Goal: Transaction & Acquisition: Purchase product/service

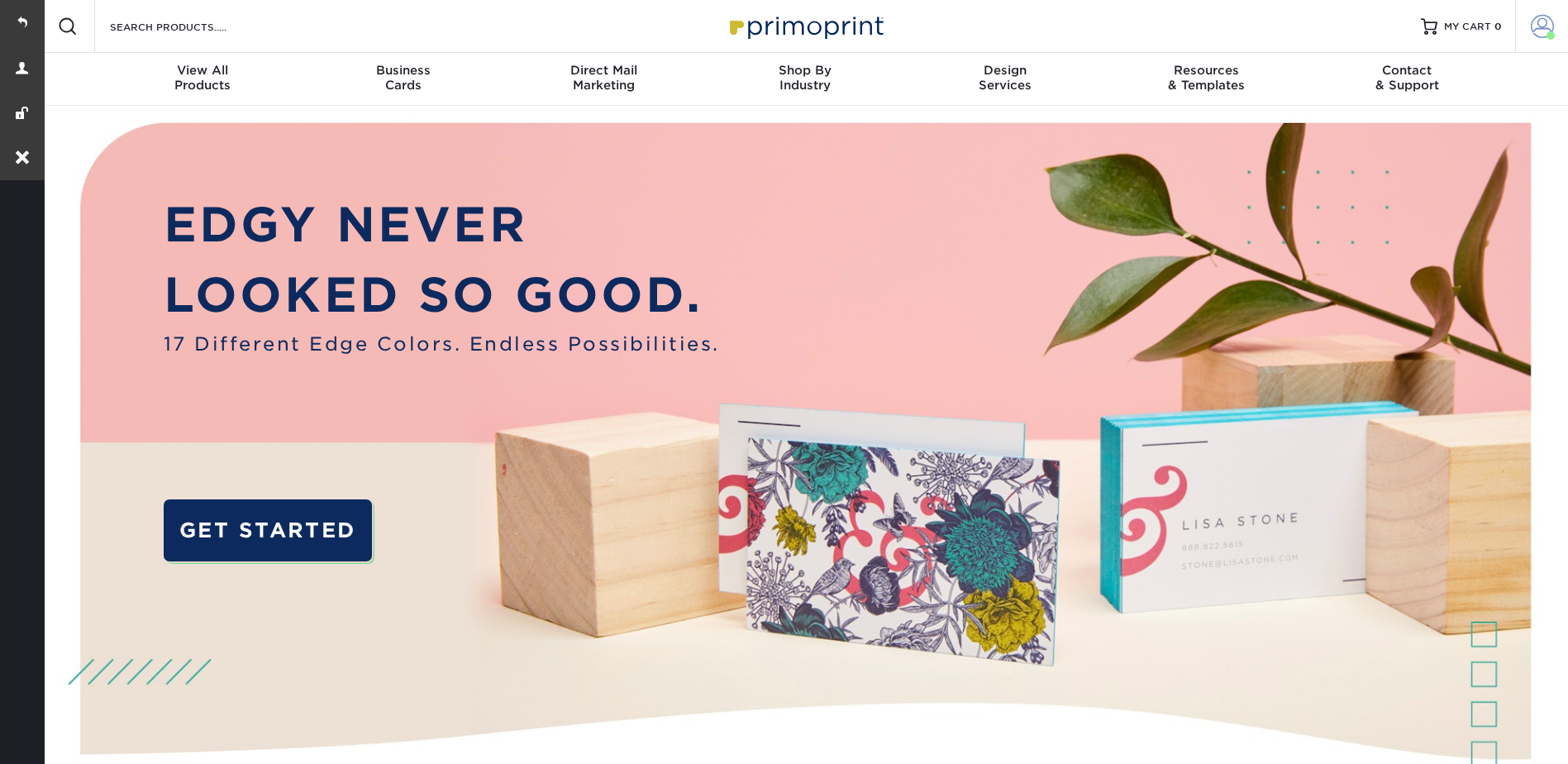
click at [1542, 24] on span at bounding box center [1542, 26] width 23 height 23
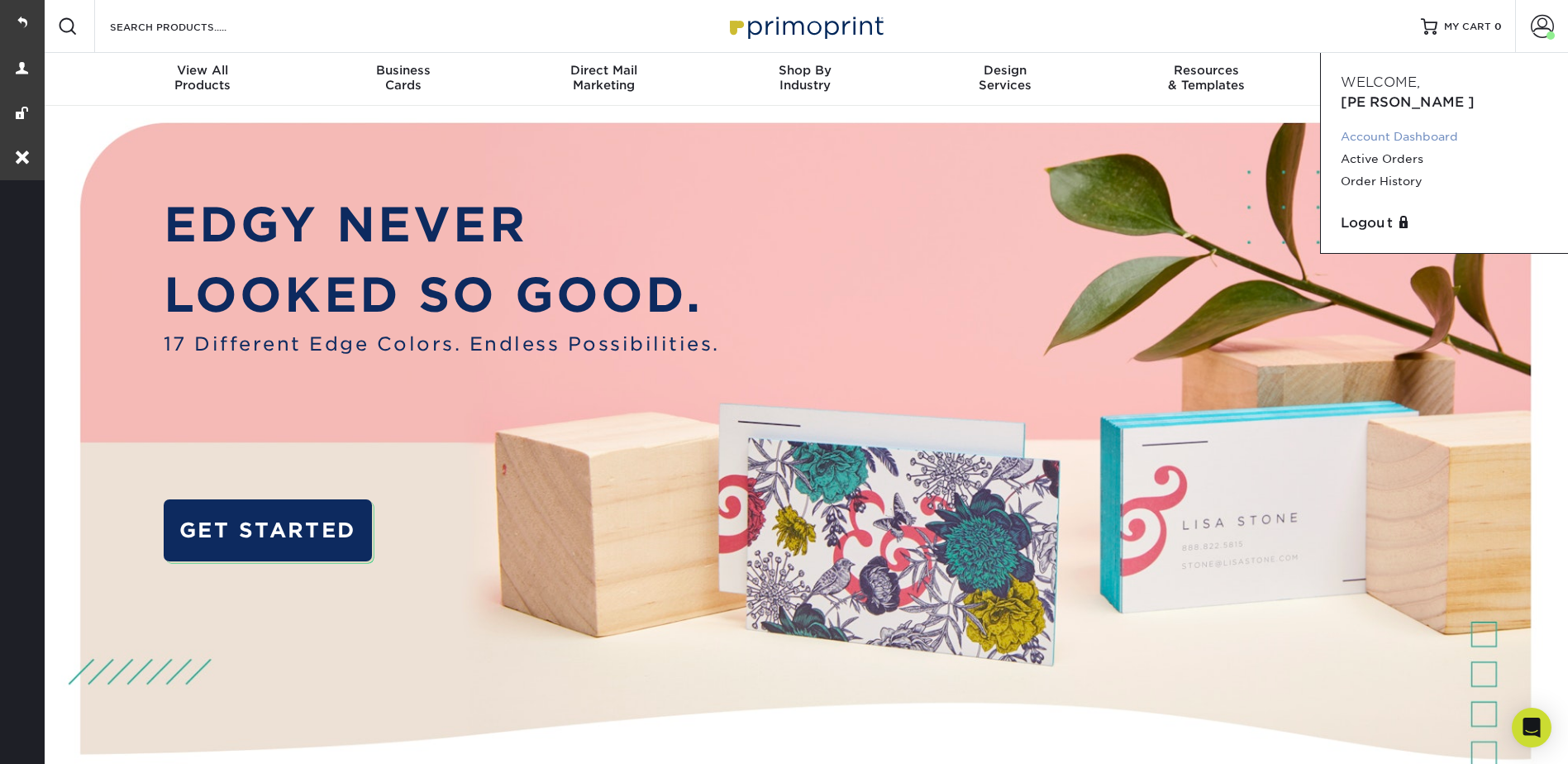
click at [1432, 126] on link "Account Dashboard" at bounding box center [1444, 137] width 208 height 22
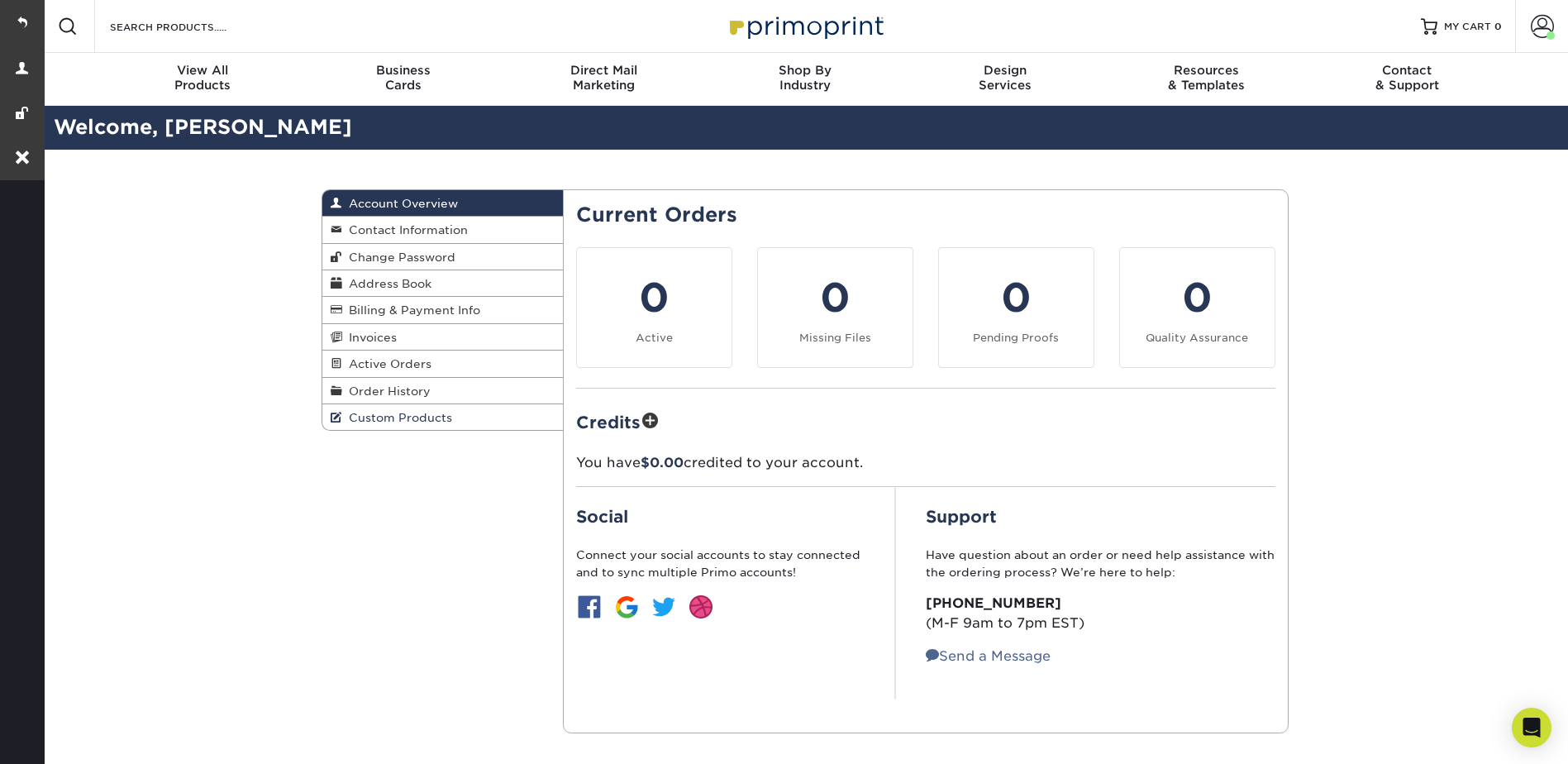
click at [399, 427] on link "Custom Products" at bounding box center [443, 417] width 241 height 26
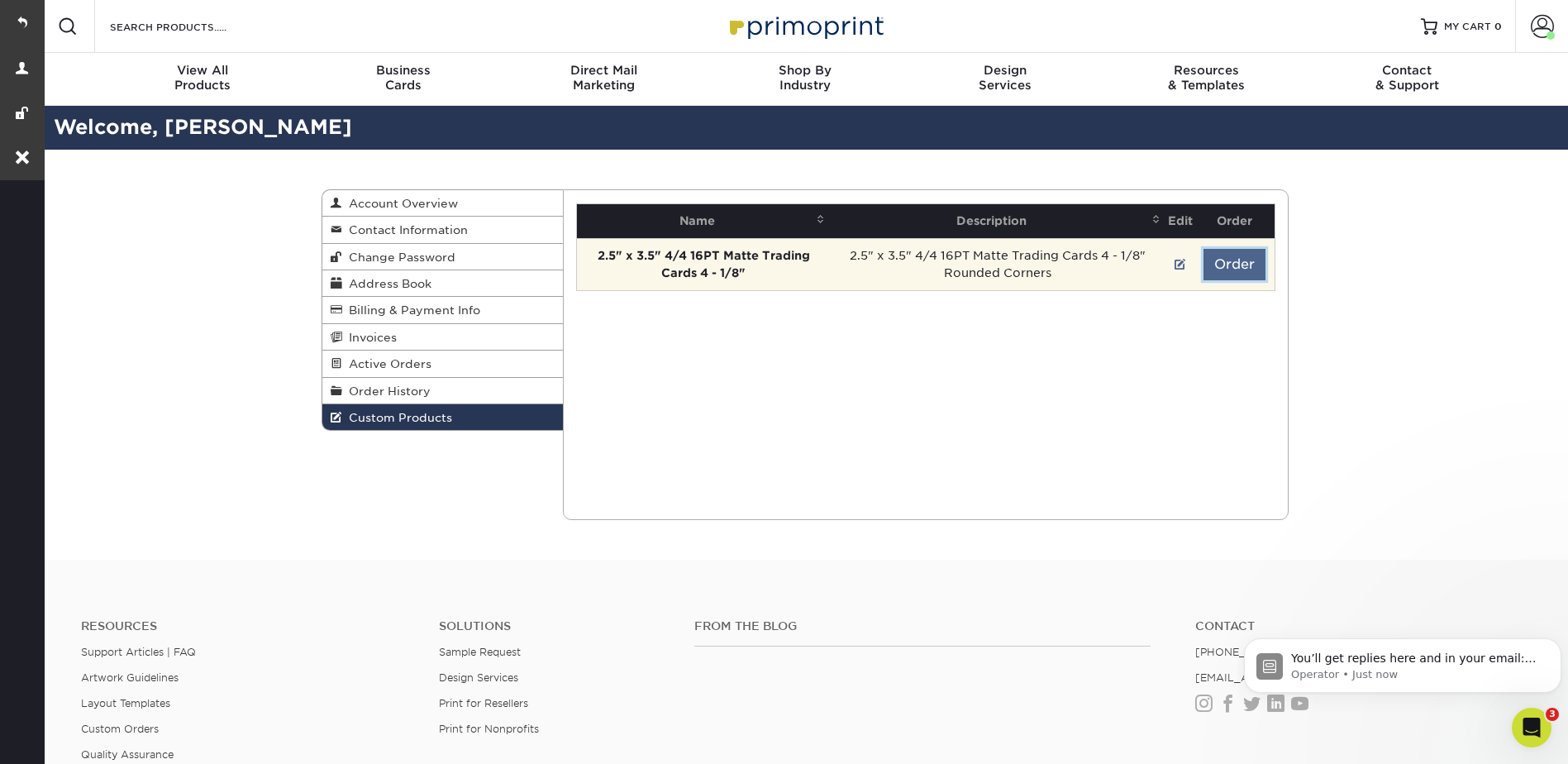
click at [1229, 264] on button "Order" at bounding box center [1235, 264] width 62 height 31
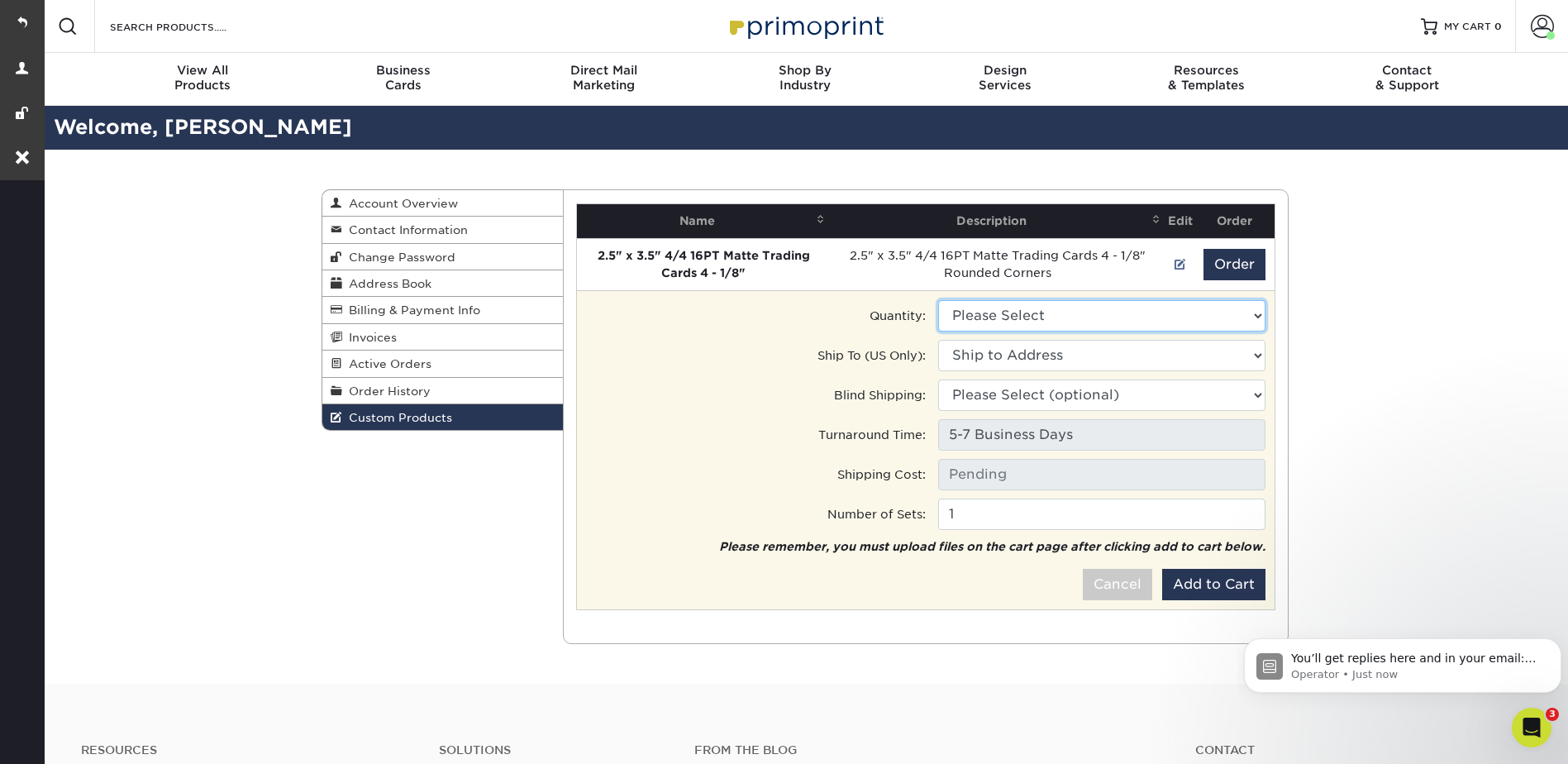
click at [1037, 301] on select "Please Select 2500 - $167.50" at bounding box center [1102, 315] width 327 height 31
click at [1034, 308] on select "Please Select 2500 - $167.50" at bounding box center [1102, 315] width 327 height 31
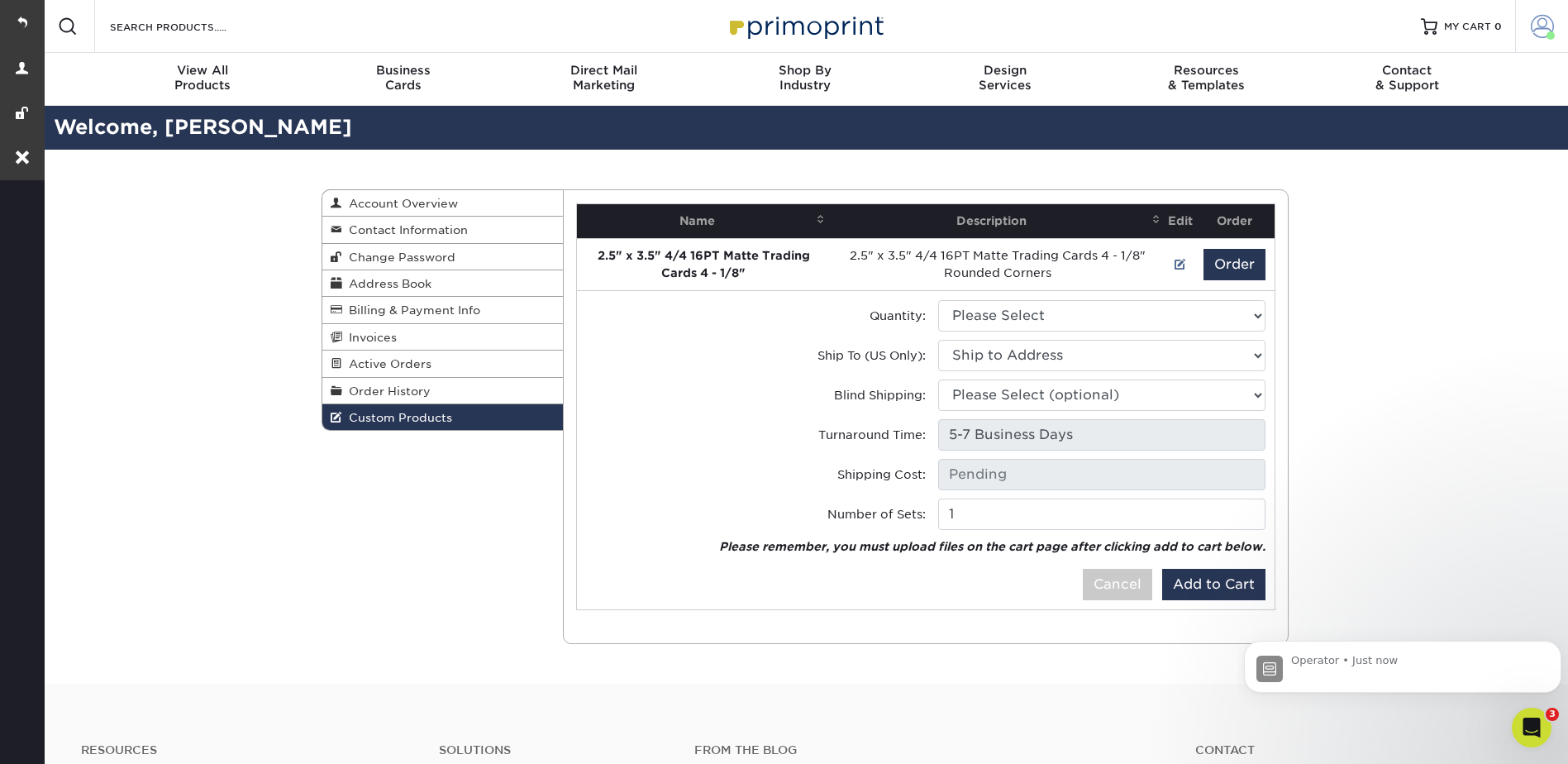
click at [1545, 22] on span at bounding box center [1542, 26] width 23 height 23
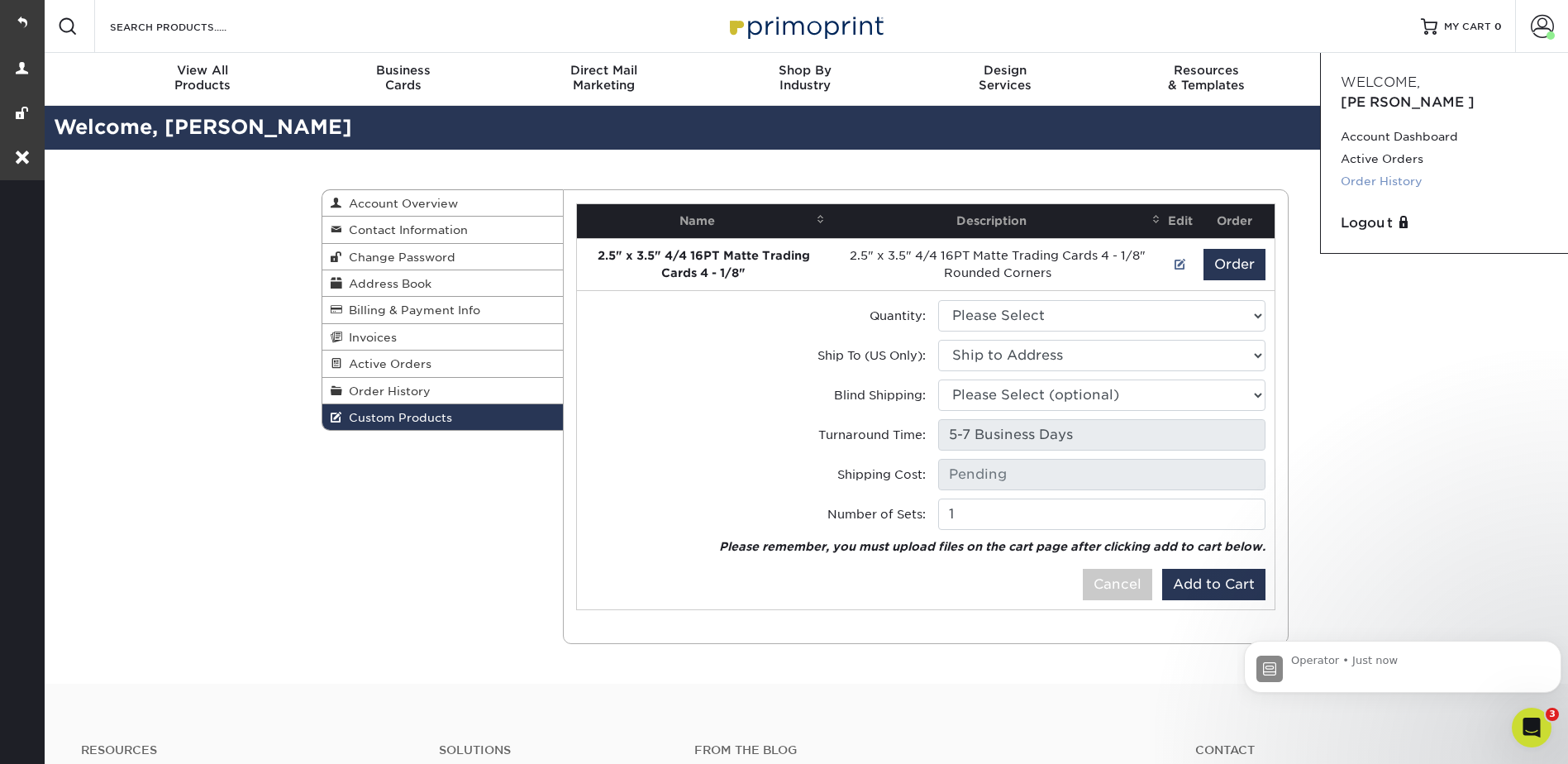
click at [1388, 171] on link "Order History" at bounding box center [1444, 182] width 208 height 22
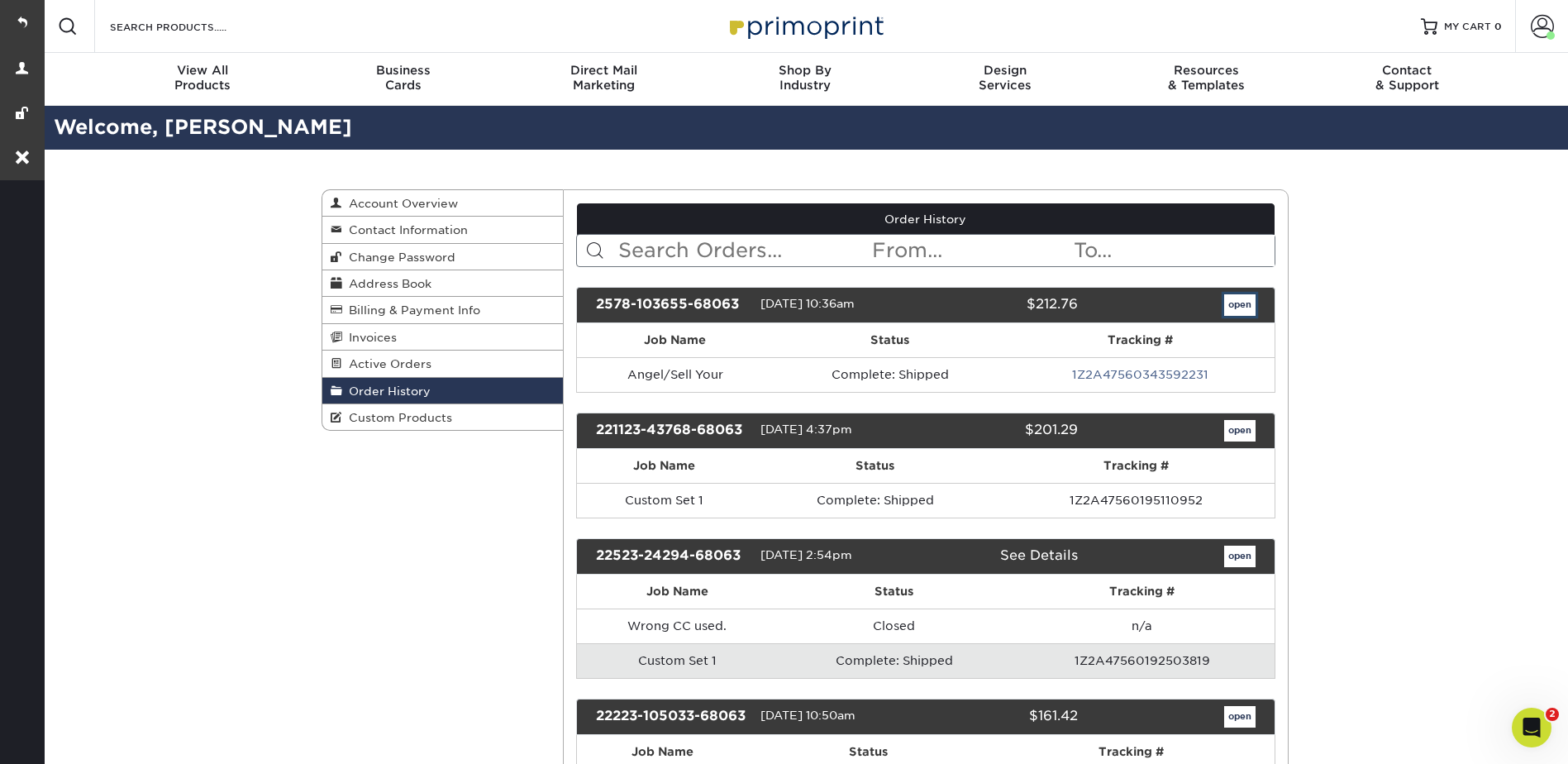
click at [1241, 303] on link "open" at bounding box center [1240, 305] width 31 height 22
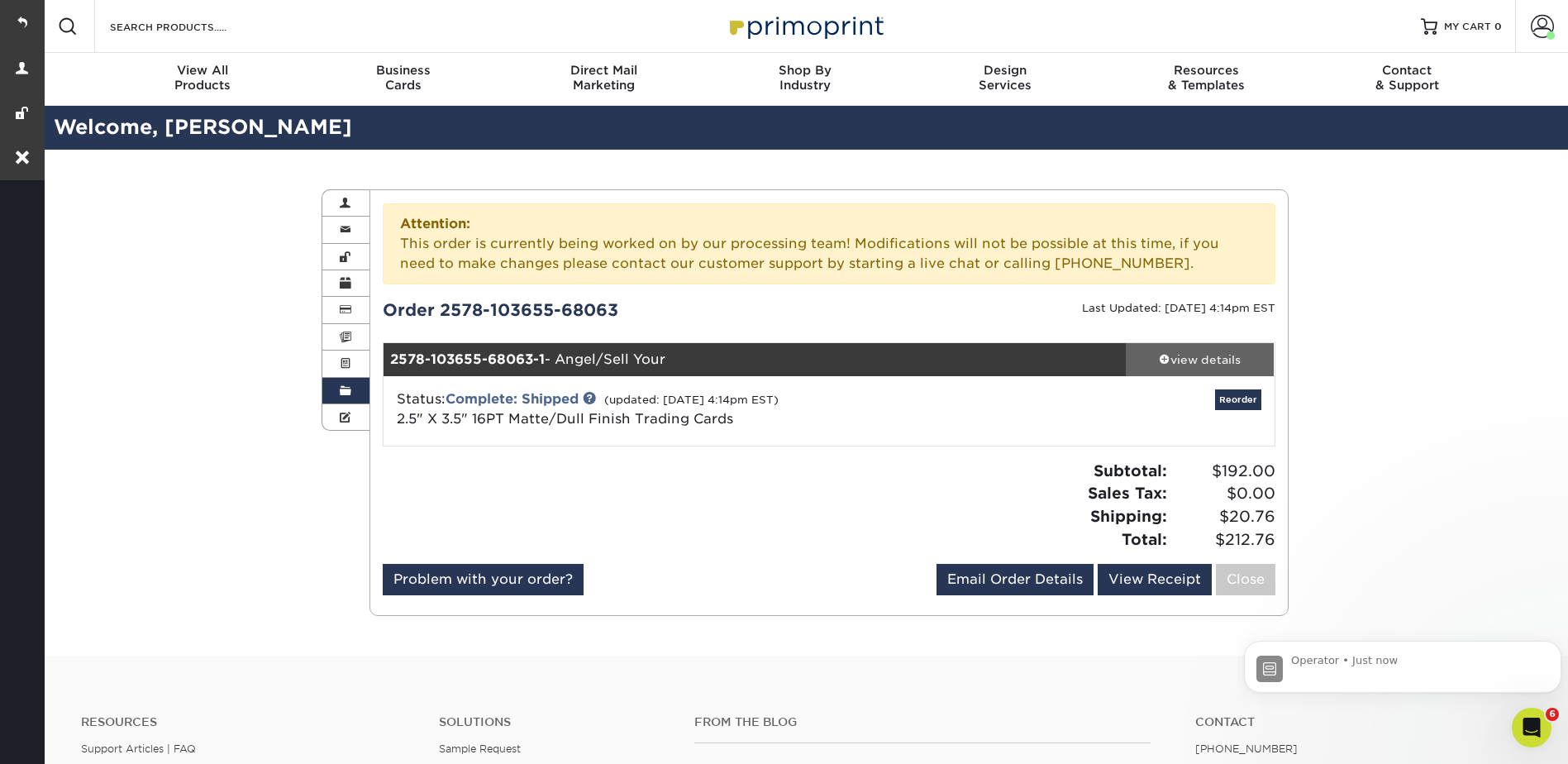
click at [1189, 362] on div "view details" at bounding box center [1200, 359] width 149 height 16
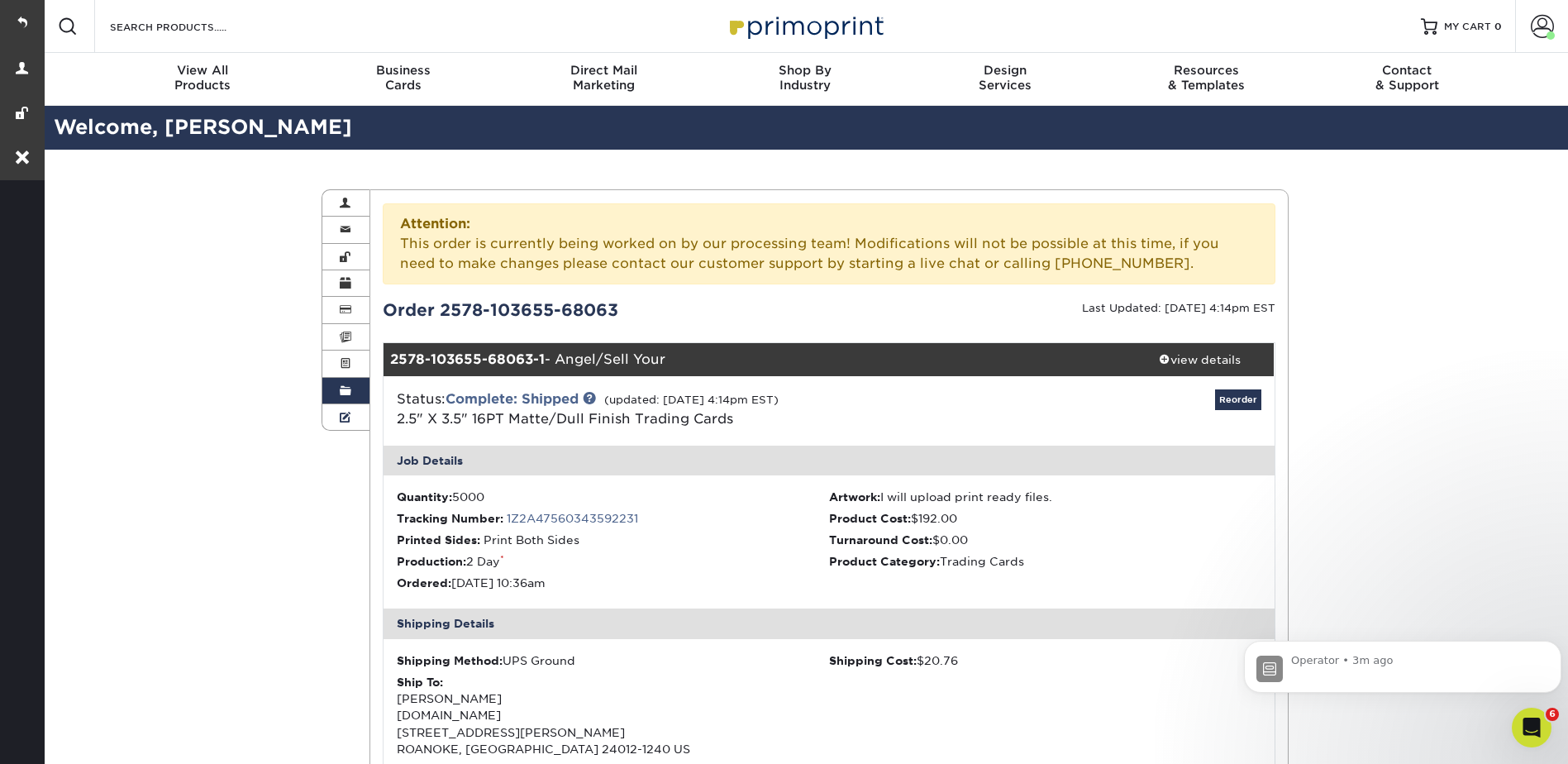
click at [339, 423] on link "Custom Products" at bounding box center [346, 417] width 48 height 26
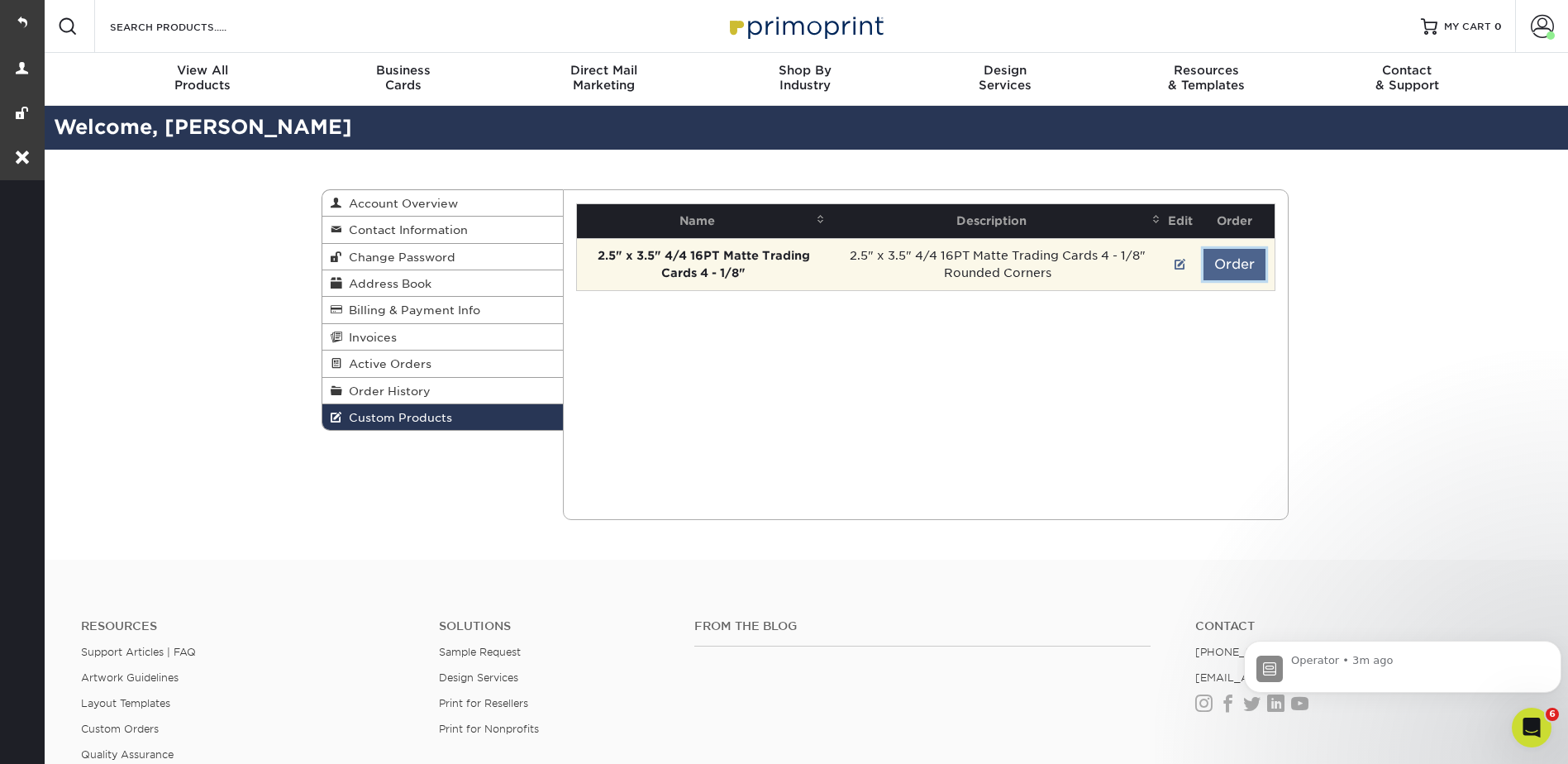
click at [1241, 264] on button "Order" at bounding box center [1235, 264] width 62 height 31
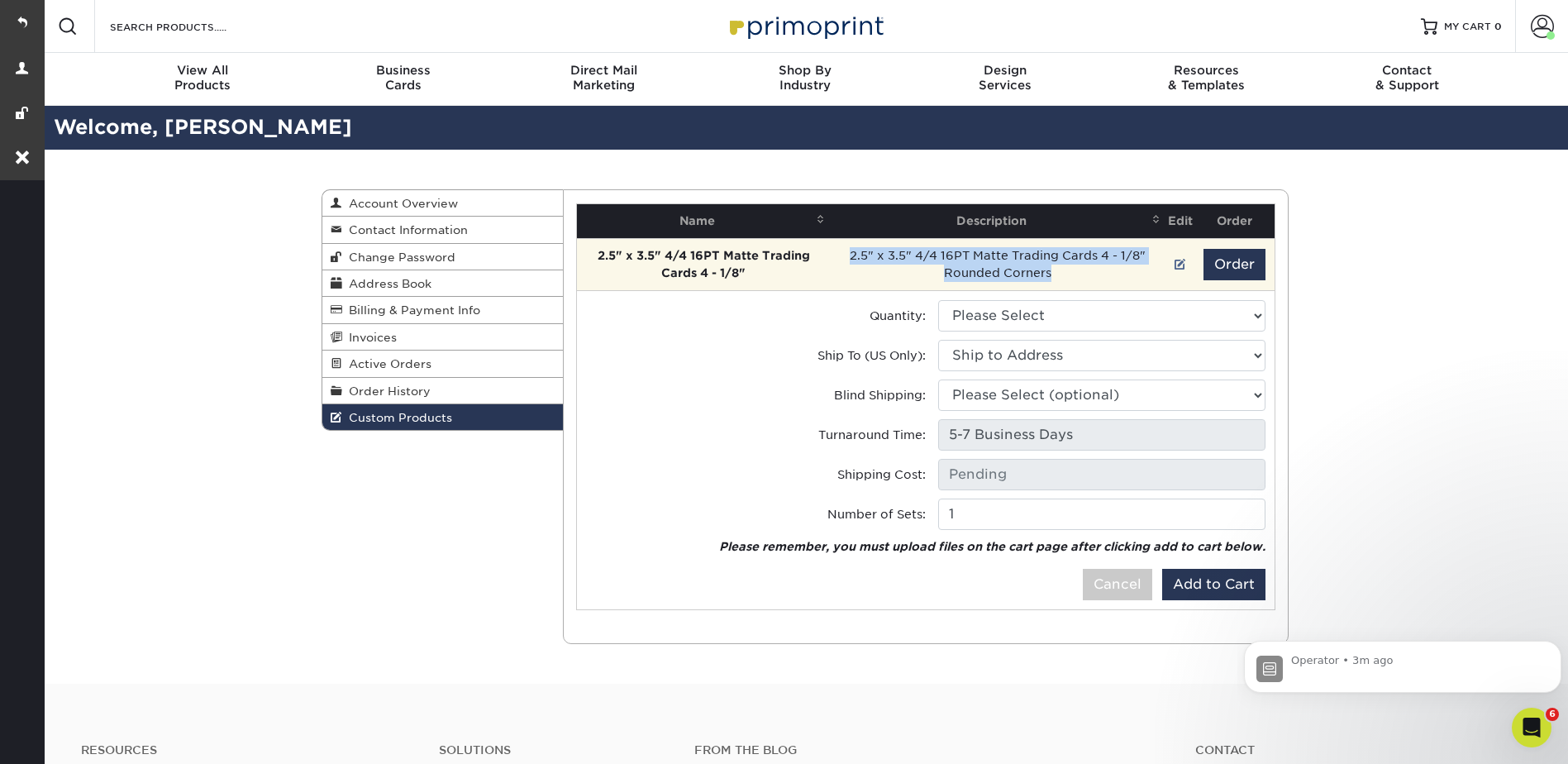
drag, startPoint x: 1058, startPoint y: 277, endPoint x: 851, endPoint y: 254, distance: 208.3
click at [851, 254] on td "2.5" x 3.5" 4/4 16PT Matte Trading Cards 4 - 1/8" Rounded Corners" at bounding box center [998, 264] width 336 height 52
copy td "2.5" x 3.5" 4/4 16PT Matte Trading Cards 4 - 1/8" Rounded Corners"
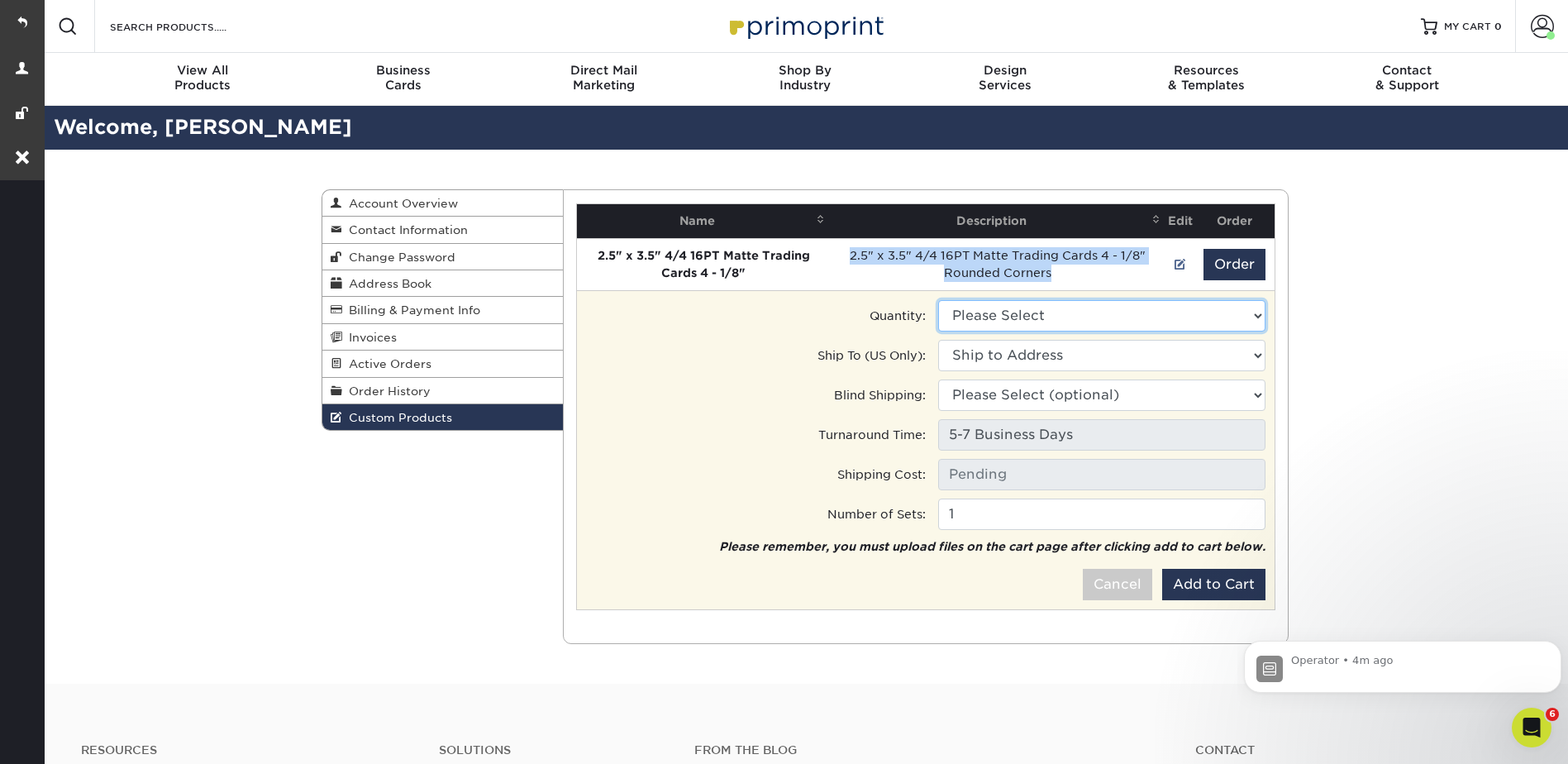
click at [1053, 314] on select "Please Select 2500 - $167.50" at bounding box center [1102, 315] width 327 height 31
click at [1053, 314] on select "Please Select 2500 - $167.50" at bounding box center [1102, 315] width 327 height 31
click at [1050, 346] on select "Ship to Address • 5728 Williamson Rd, Roanoke, VA • 5728 Williamson Rd, Roanoke…" at bounding box center [1102, 355] width 327 height 31
select select "100469"
click at [938, 339] on select "Ship to Address • 5728 Williamson Rd, Roanoke, VA • 5728 Williamson Rd, Roanoke…" at bounding box center [1102, 355] width 327 height 31
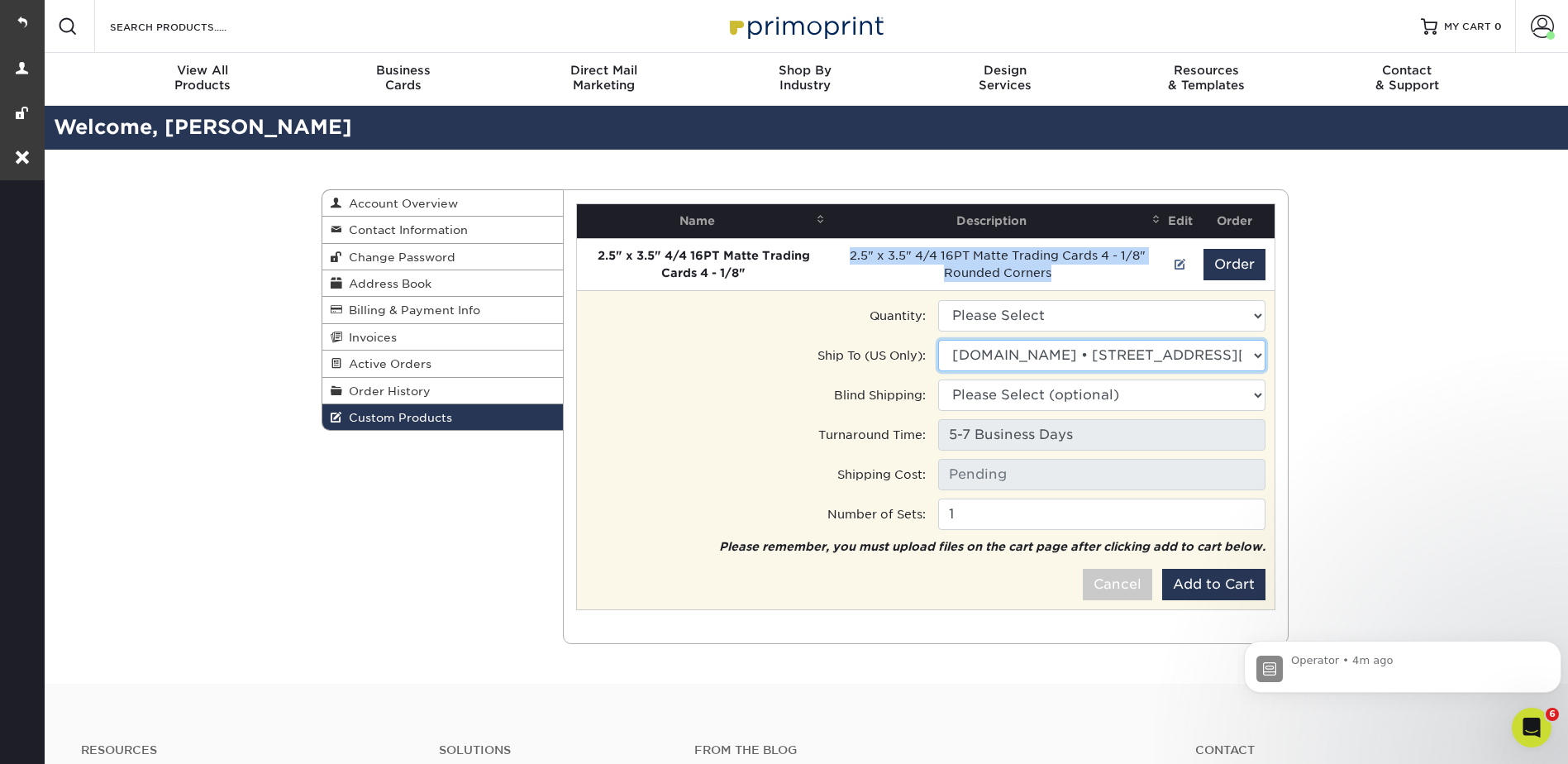
click at [958, 355] on select "Ship to Address • 5728 Williamson Rd, Roanoke, VA • 5728 Williamson Rd, Roanoke…" at bounding box center [1102, 355] width 327 height 31
click at [938, 339] on select "Ship to Address • 5728 Williamson Rd, Roanoke, VA • 5728 Williamson Rd, Roanoke…" at bounding box center [1102, 355] width 327 height 31
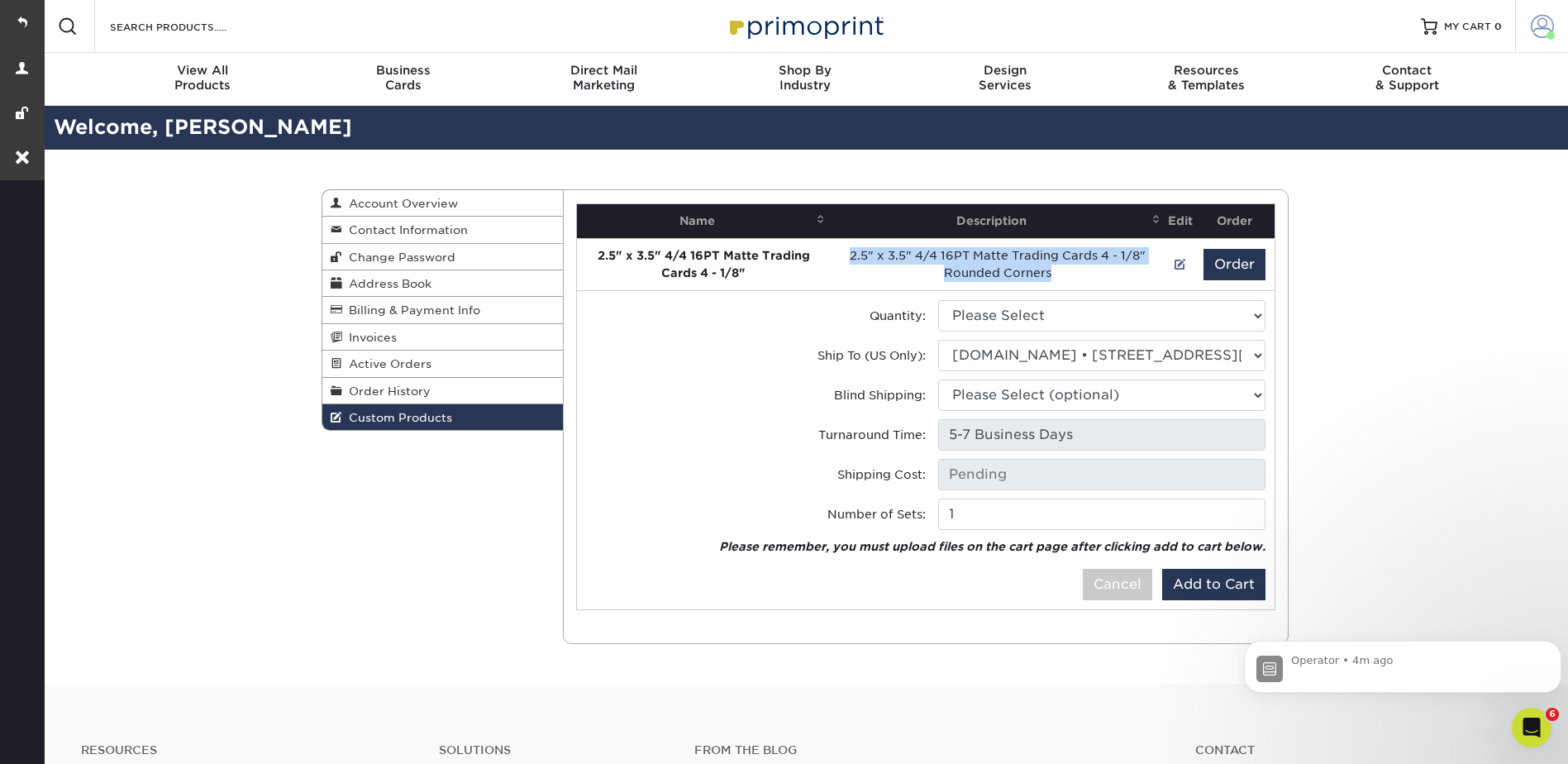
click at [1534, 29] on span at bounding box center [1542, 26] width 23 height 23
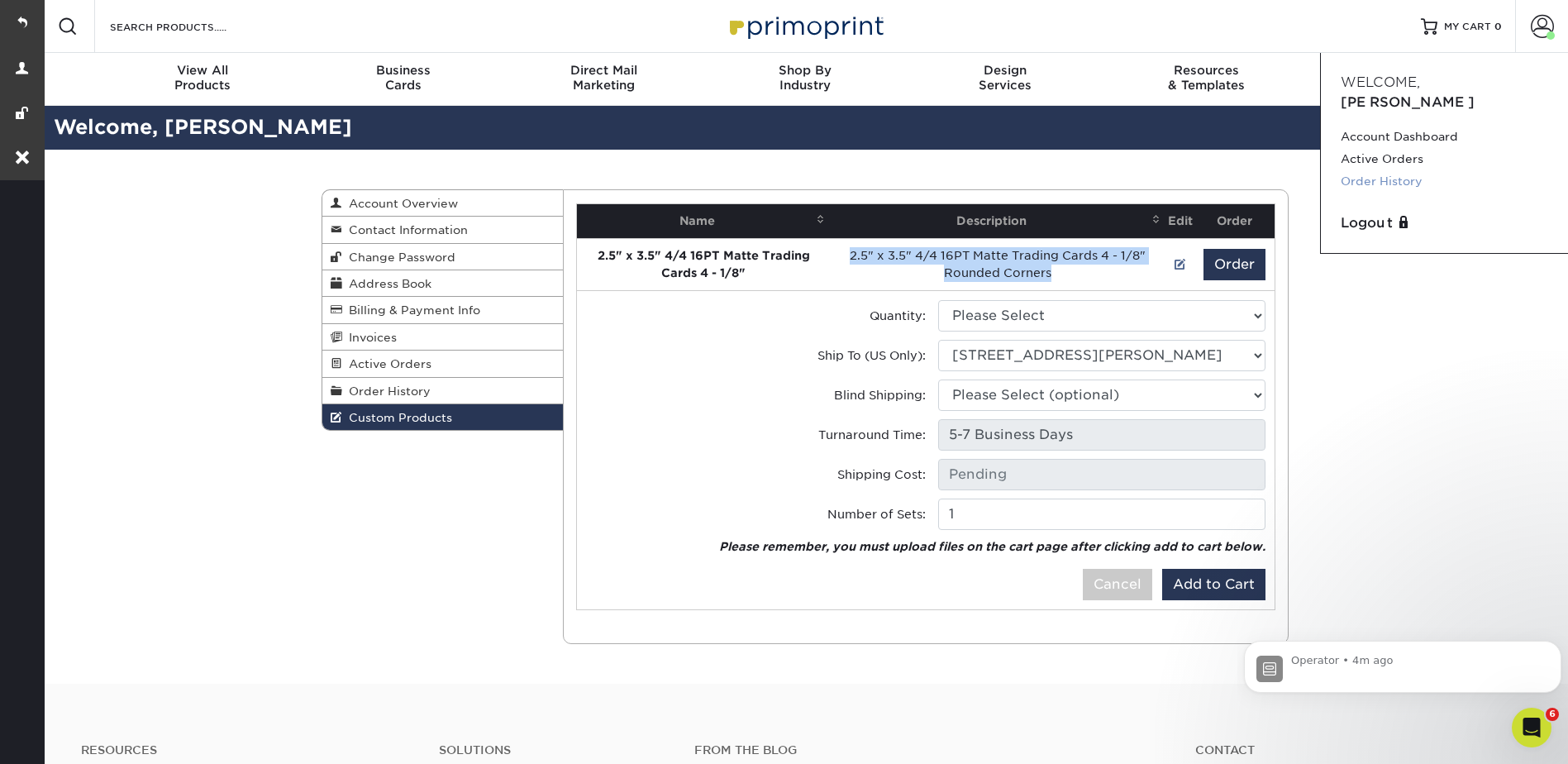
click at [1392, 171] on link "Order History" at bounding box center [1444, 182] width 208 height 22
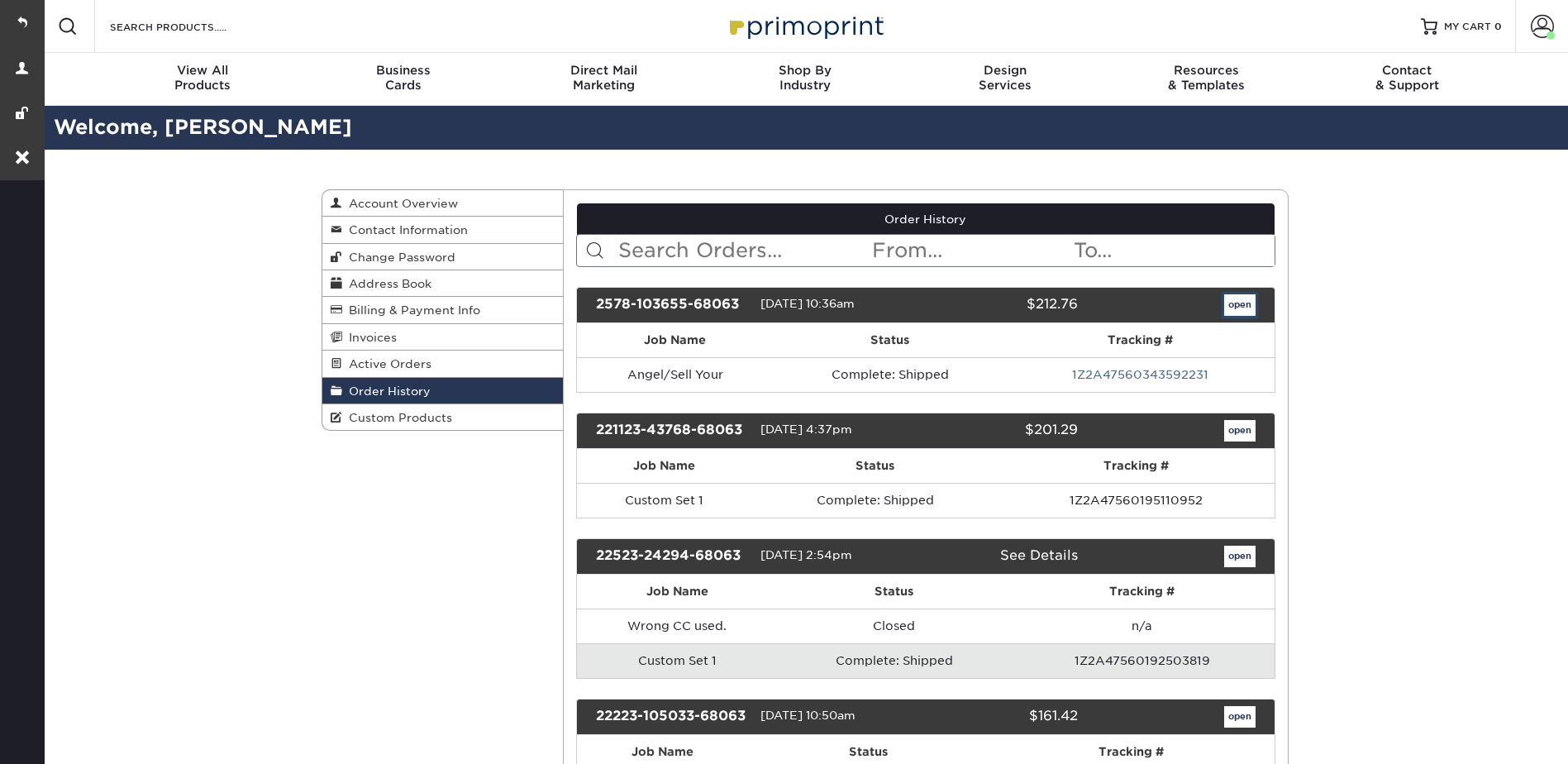
click at [1226, 304] on link "open" at bounding box center [1240, 305] width 31 height 22
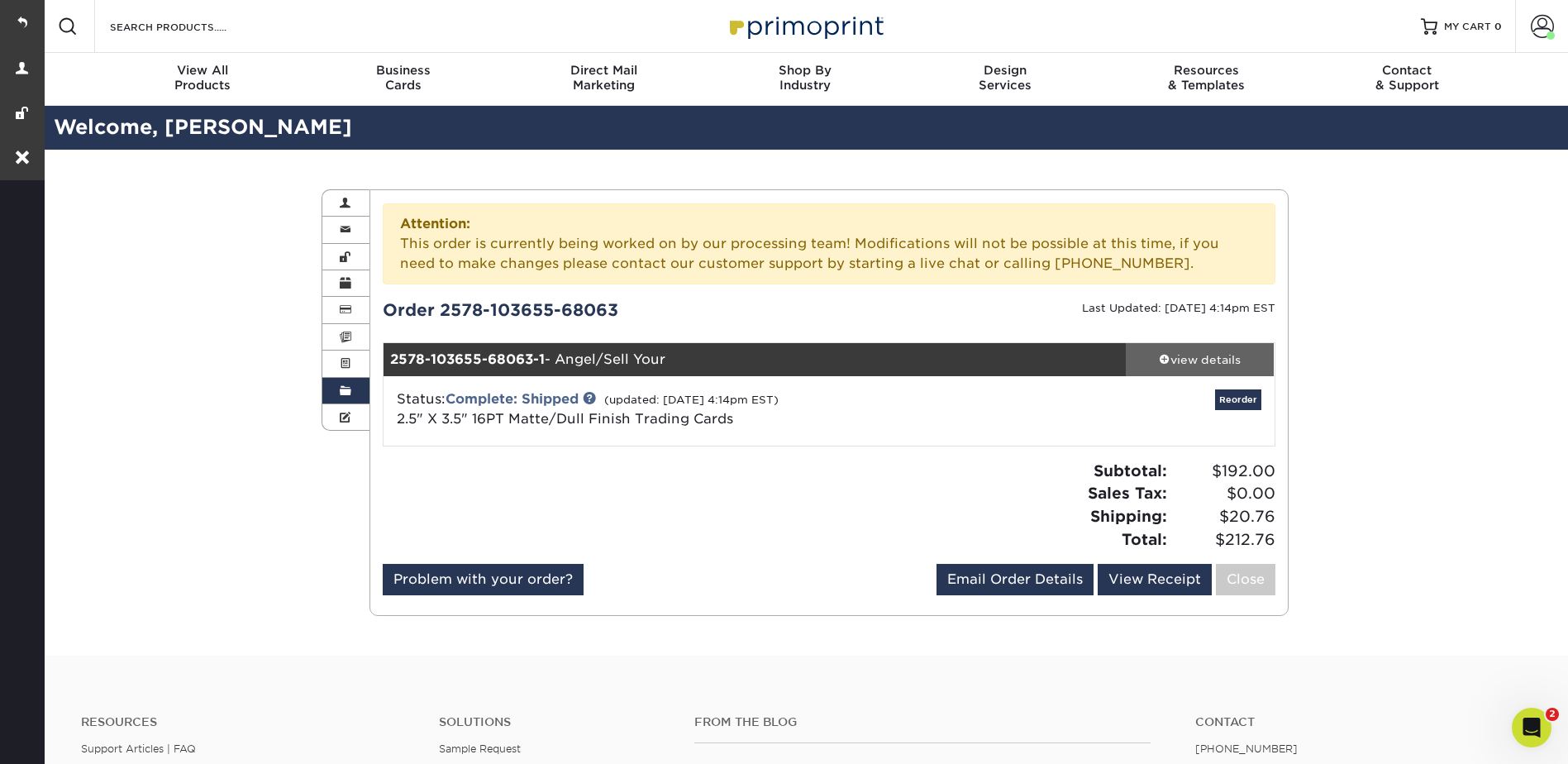
click at [1190, 349] on link "view details" at bounding box center [1200, 359] width 149 height 33
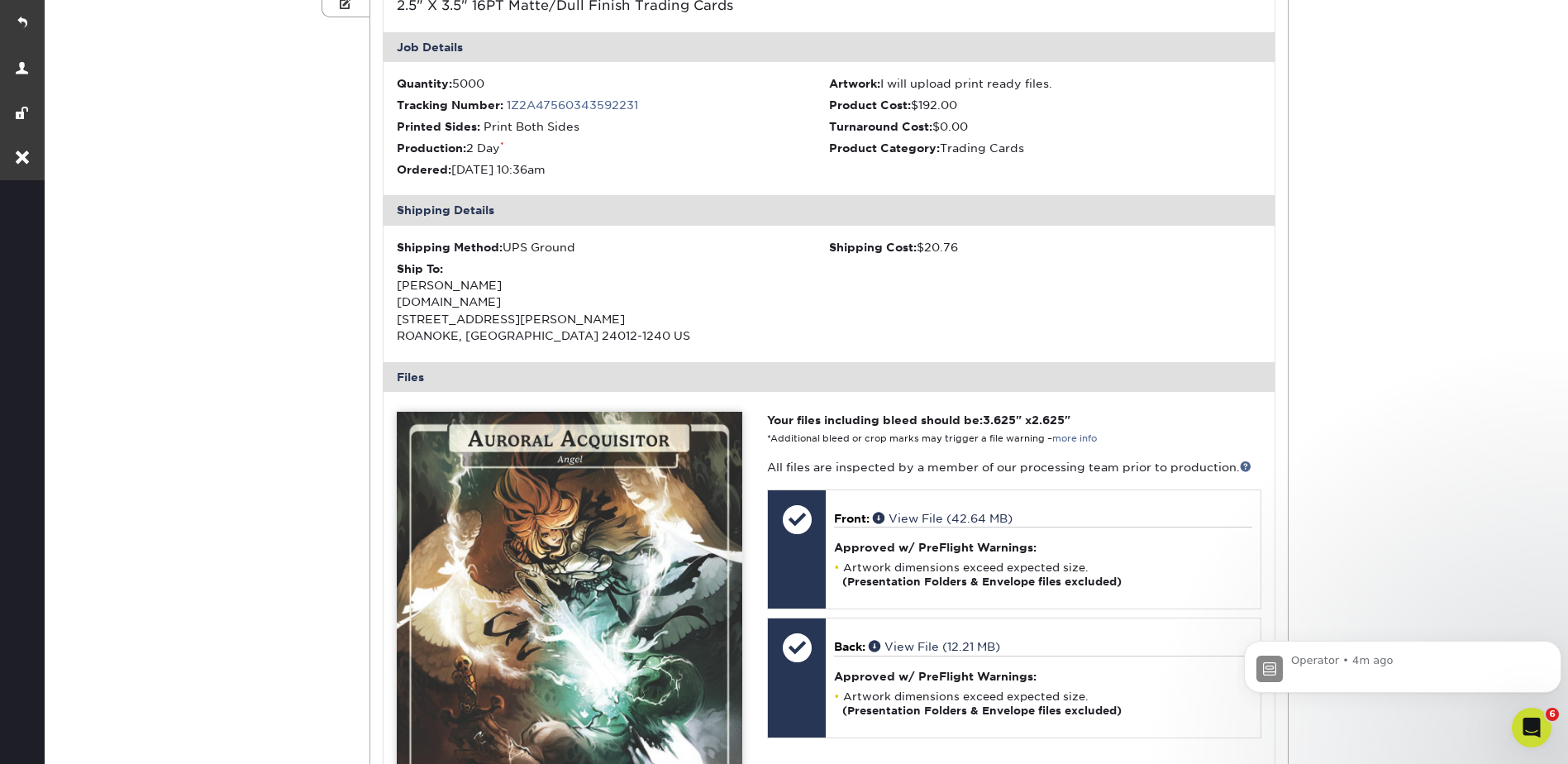
drag, startPoint x: 575, startPoint y: 338, endPoint x: 383, endPoint y: 289, distance: 198.2
click at [383, 289] on ul "2578-103655-68063-1 - Angel/Sell Your view details Status: Complete: Shipped (u…" at bounding box center [829, 507] width 893 height 1158
copy div "[PERSON_NAME] [DOMAIN_NAME] [STREET_ADDRESS][PERSON_NAME]"
click at [18, 19] on link at bounding box center [22, 22] width 45 height 45
